Goal: Transaction & Acquisition: Book appointment/travel/reservation

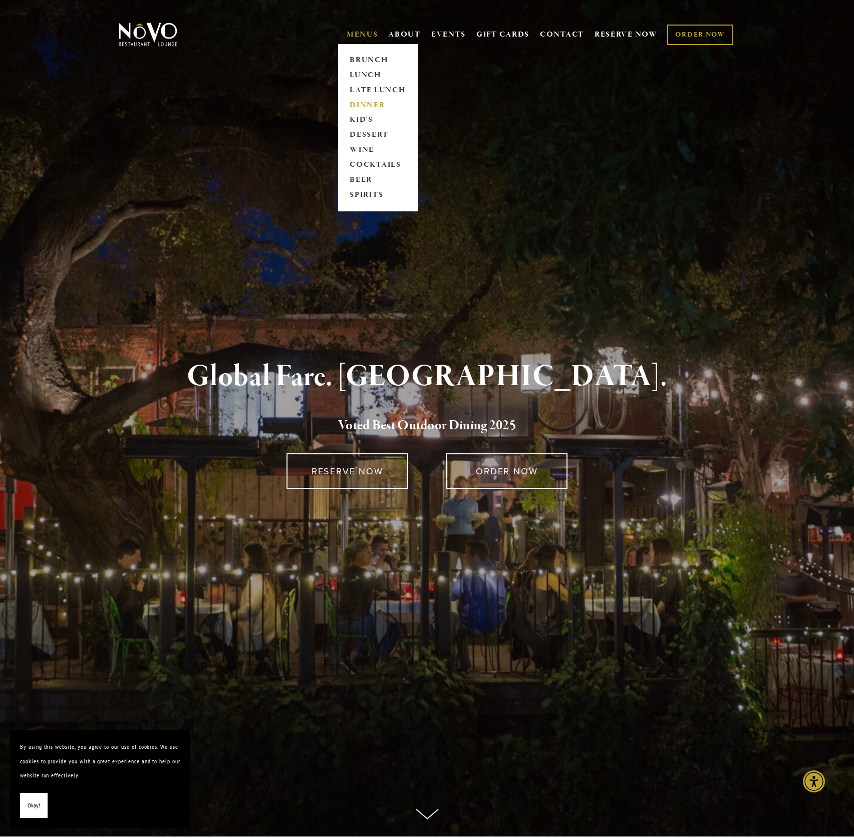
click at [363, 106] on link "DINNER" at bounding box center [377, 105] width 63 height 15
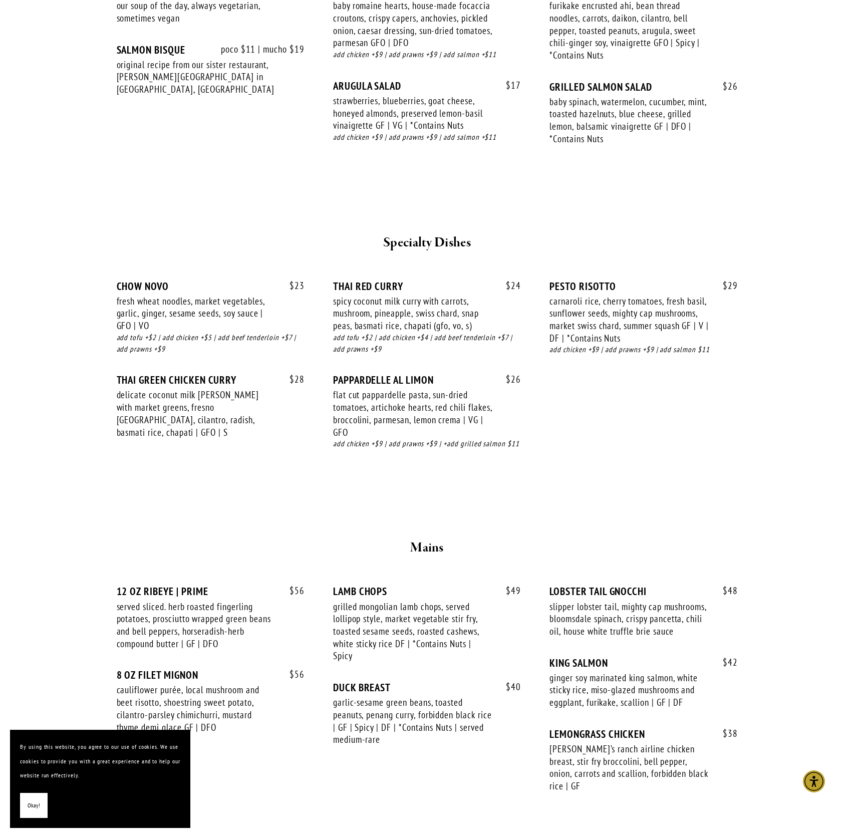
scroll to position [1177, 0]
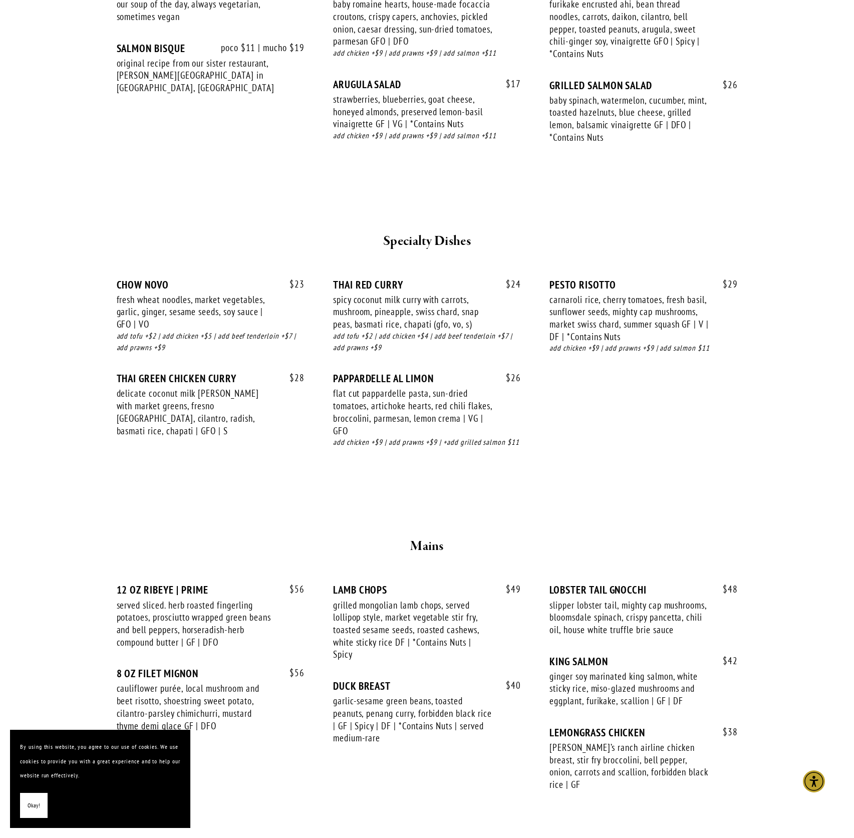
click at [29, 809] on span "Okay!" at bounding box center [34, 805] width 13 height 15
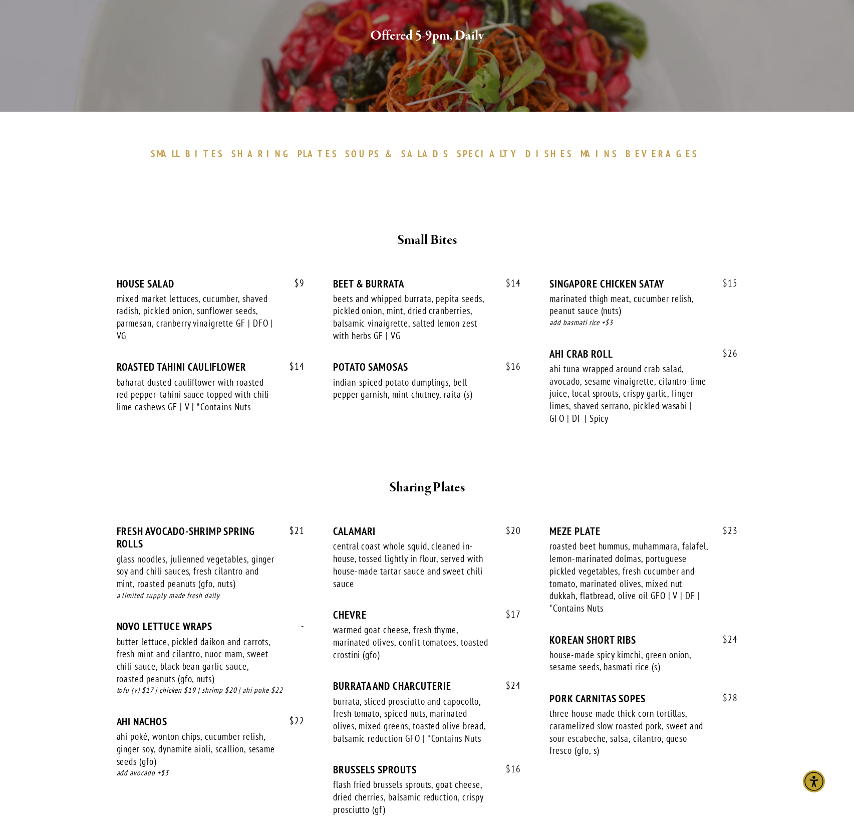
scroll to position [0, 0]
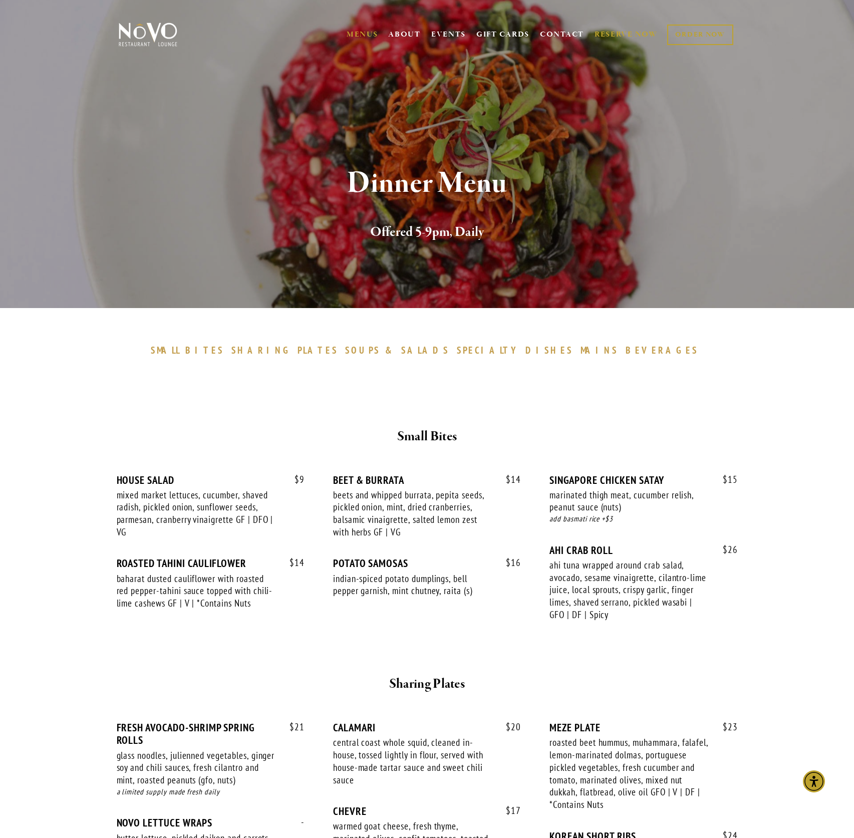
click at [611, 37] on link "RESERVE NOW" at bounding box center [625, 34] width 63 height 19
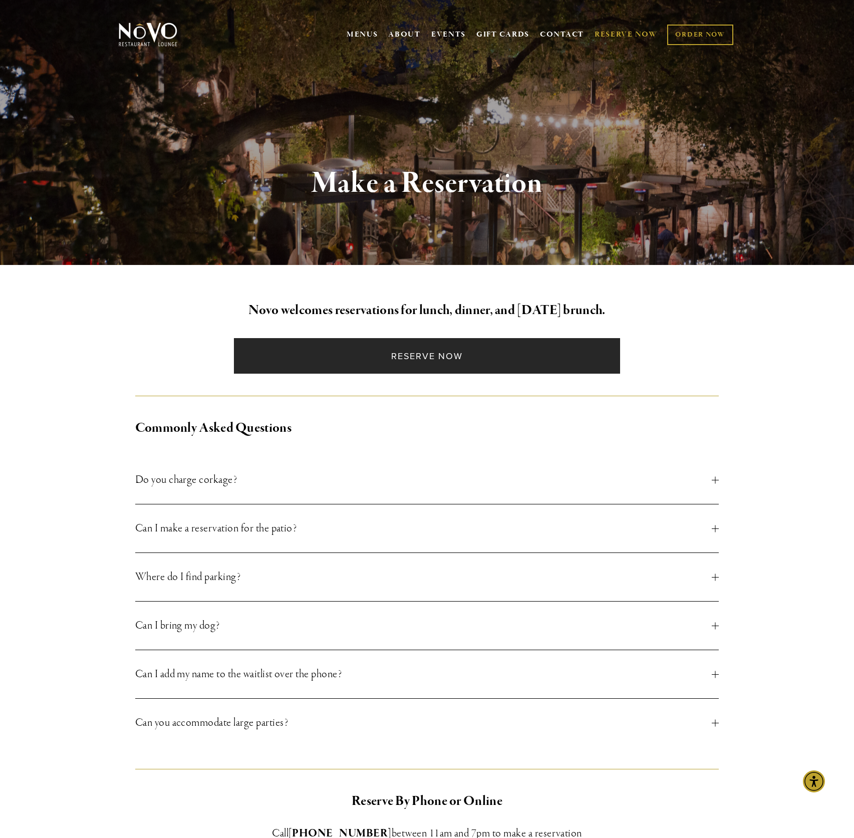
click at [395, 353] on link "Reserve Now" at bounding box center [427, 356] width 386 height 36
